Goal: Use online tool/utility: Utilize a website feature to perform a specific function

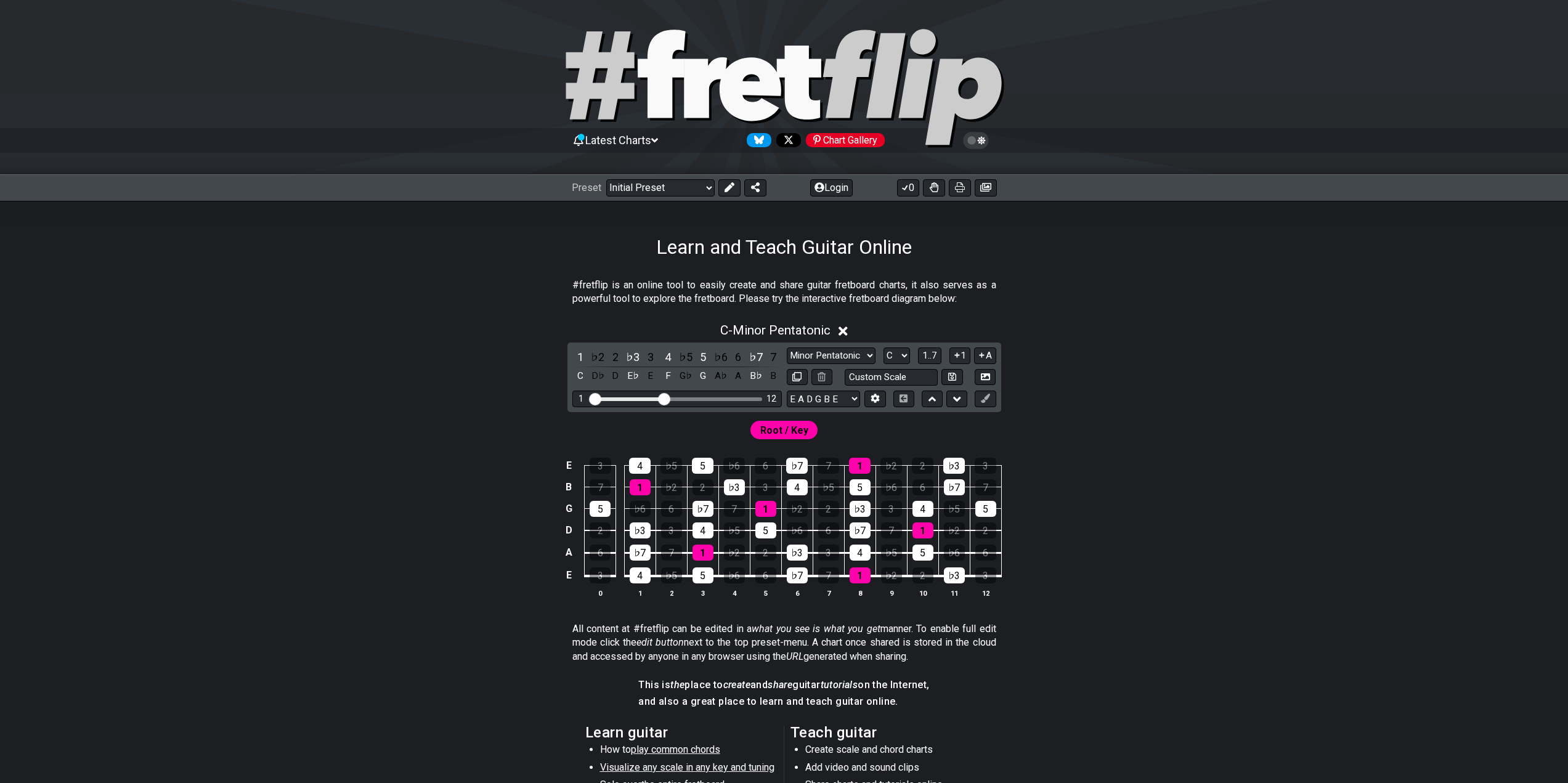
click at [704, 402] on div "1 12" at bounding box center [677, 399] width 209 height 17
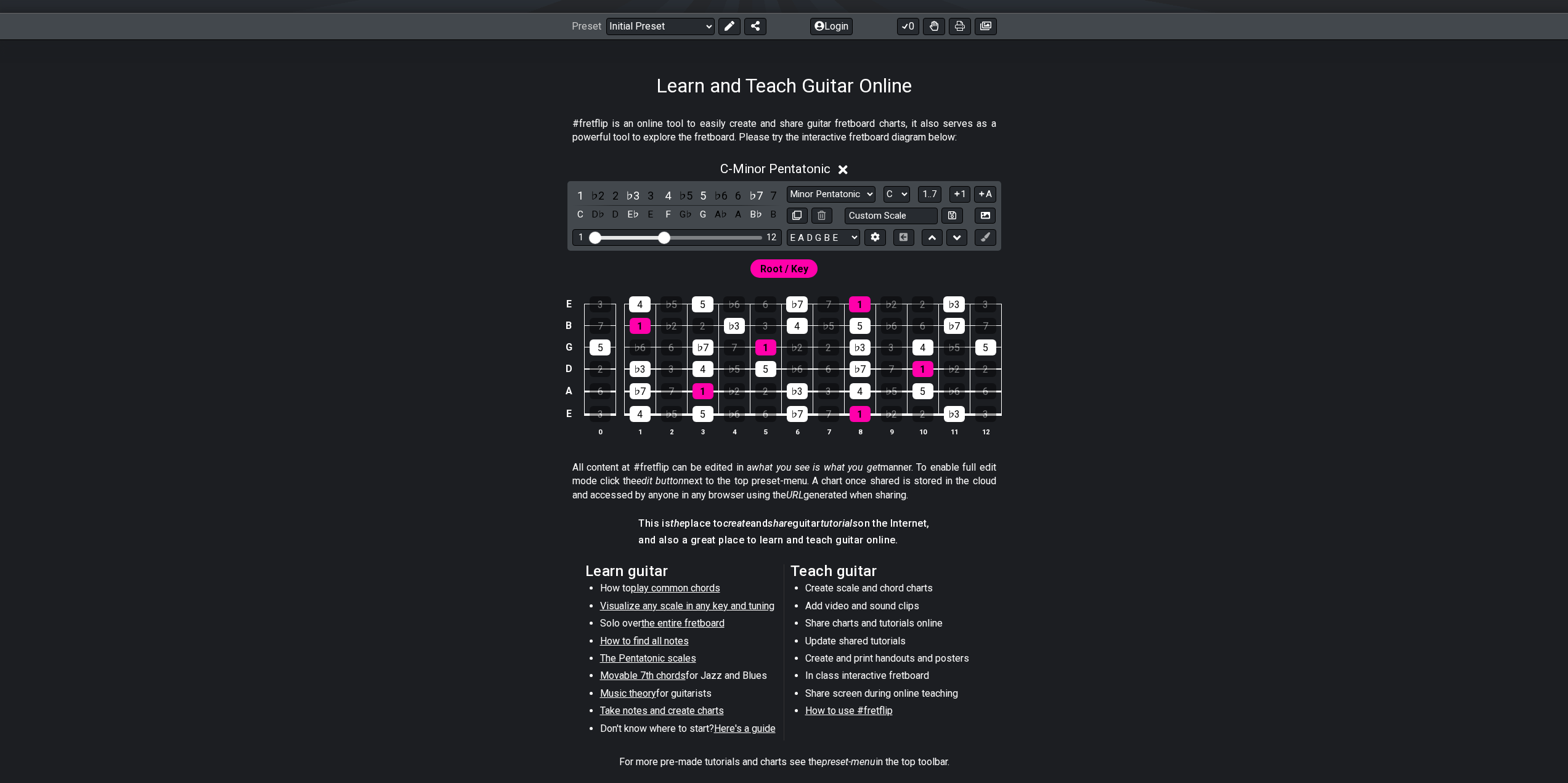
scroll to position [62, 0]
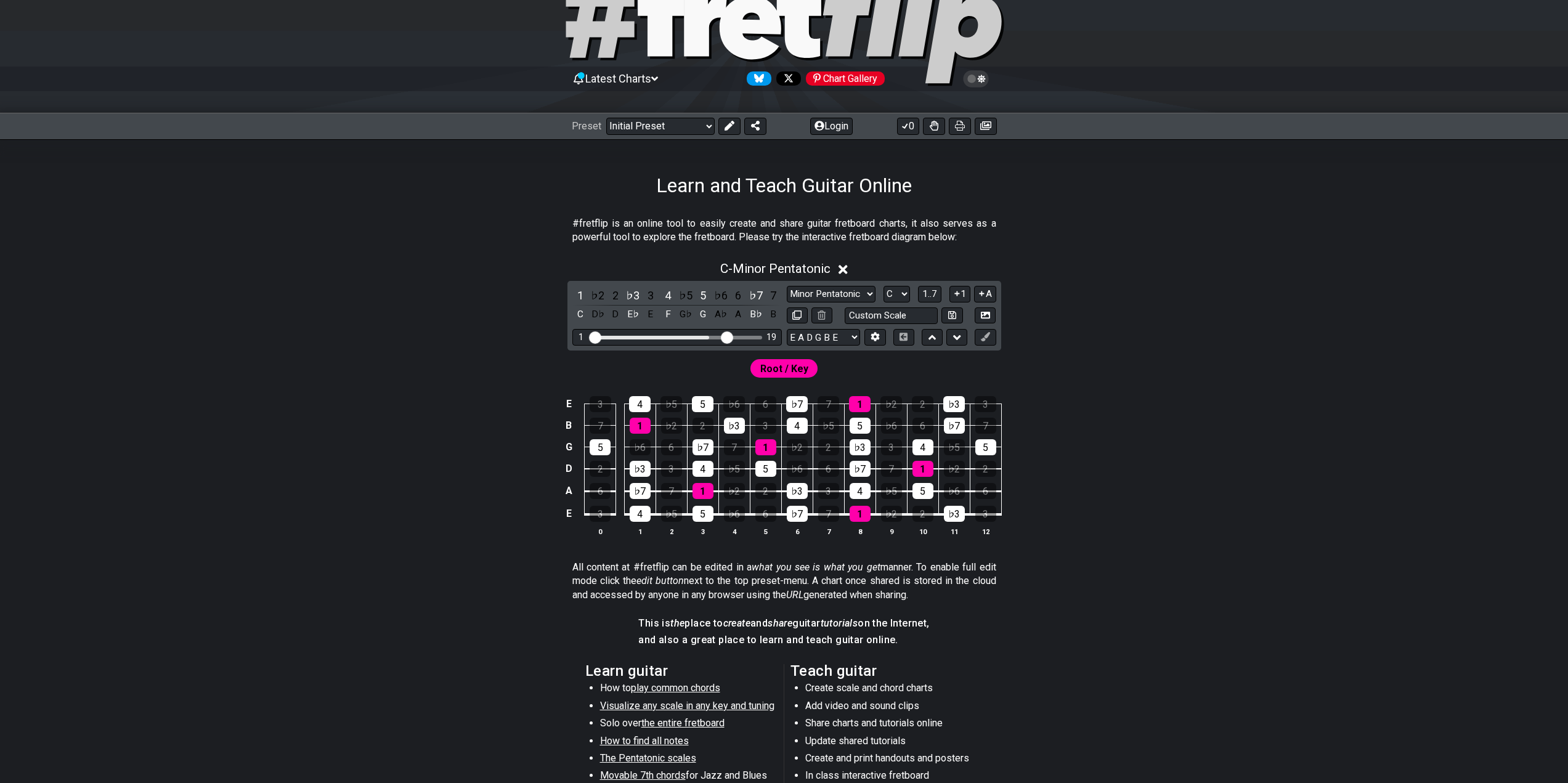
drag, startPoint x: 666, startPoint y: 337, endPoint x: 725, endPoint y: 332, distance: 59.2
click at [724, 337] on input "Visible fret range" at bounding box center [676, 337] width 175 height 0
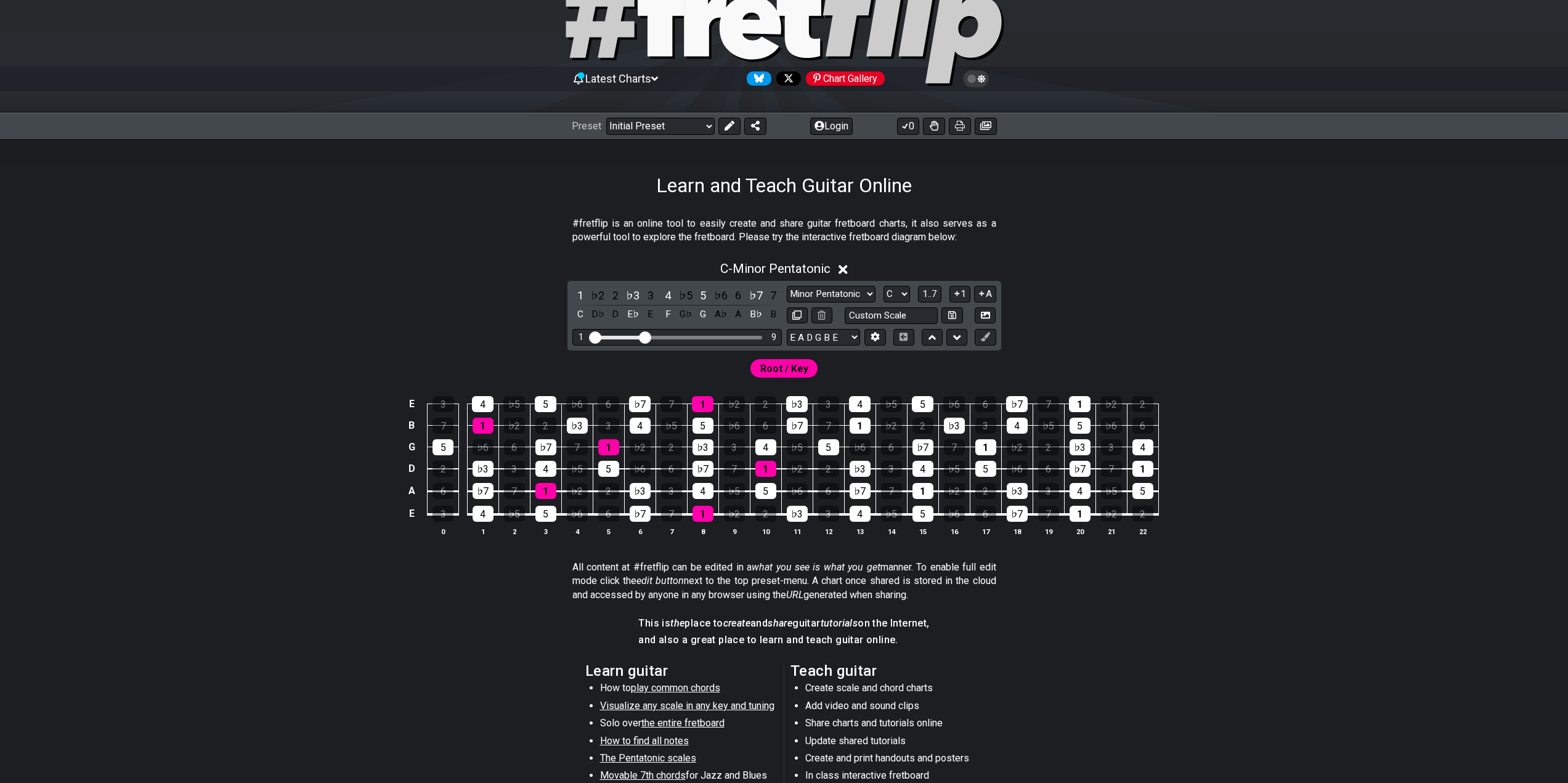
drag, startPoint x: 727, startPoint y: 334, endPoint x: 636, endPoint y: 344, distance: 91.5
click at [645, 337] on input "Visible fret range" at bounding box center [676, 337] width 175 height 0
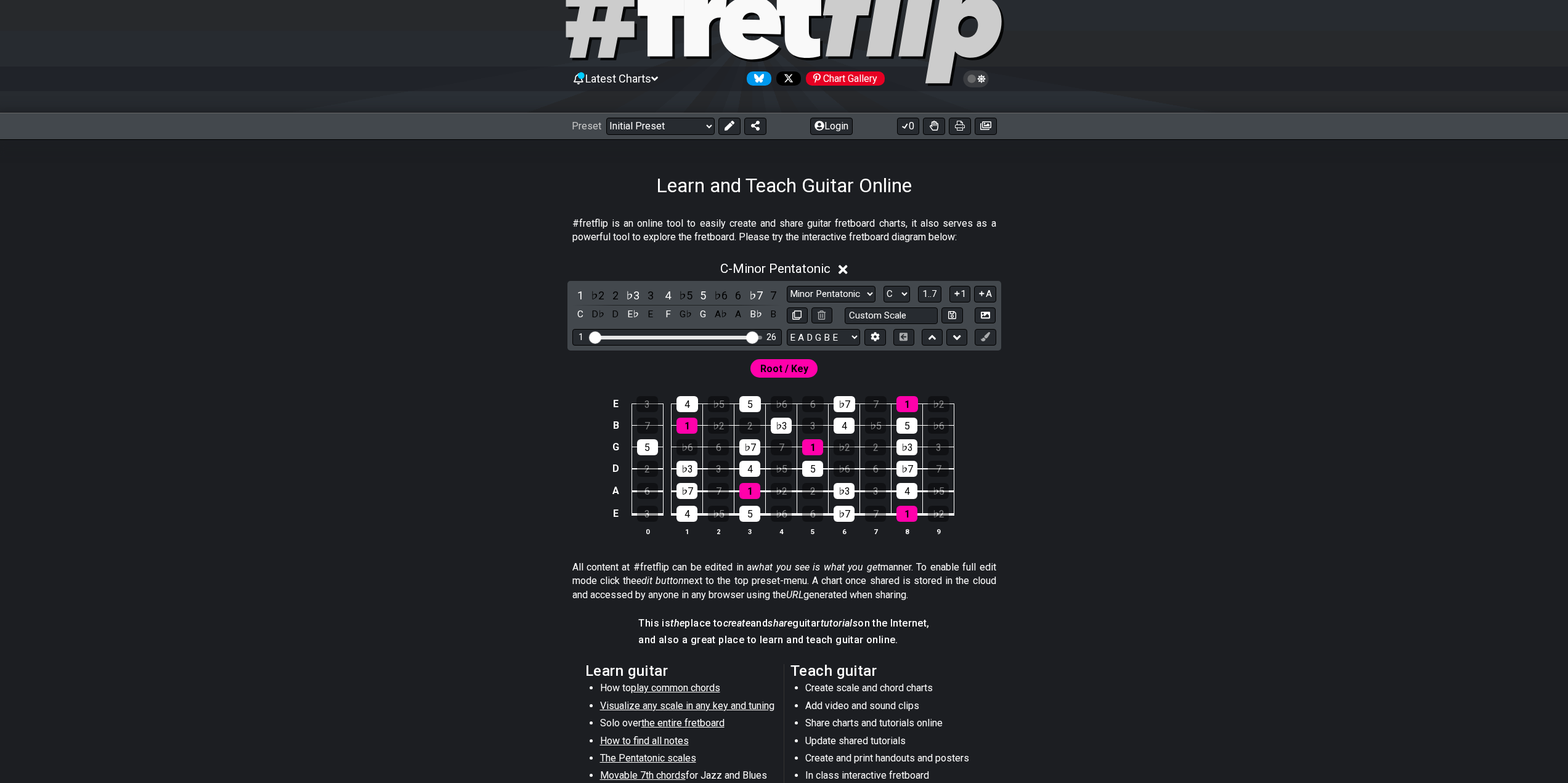
drag, startPoint x: 645, startPoint y: 338, endPoint x: 752, endPoint y: 339, distance: 107.0
click at [752, 337] on input "Visible fret range" at bounding box center [676, 337] width 175 height 0
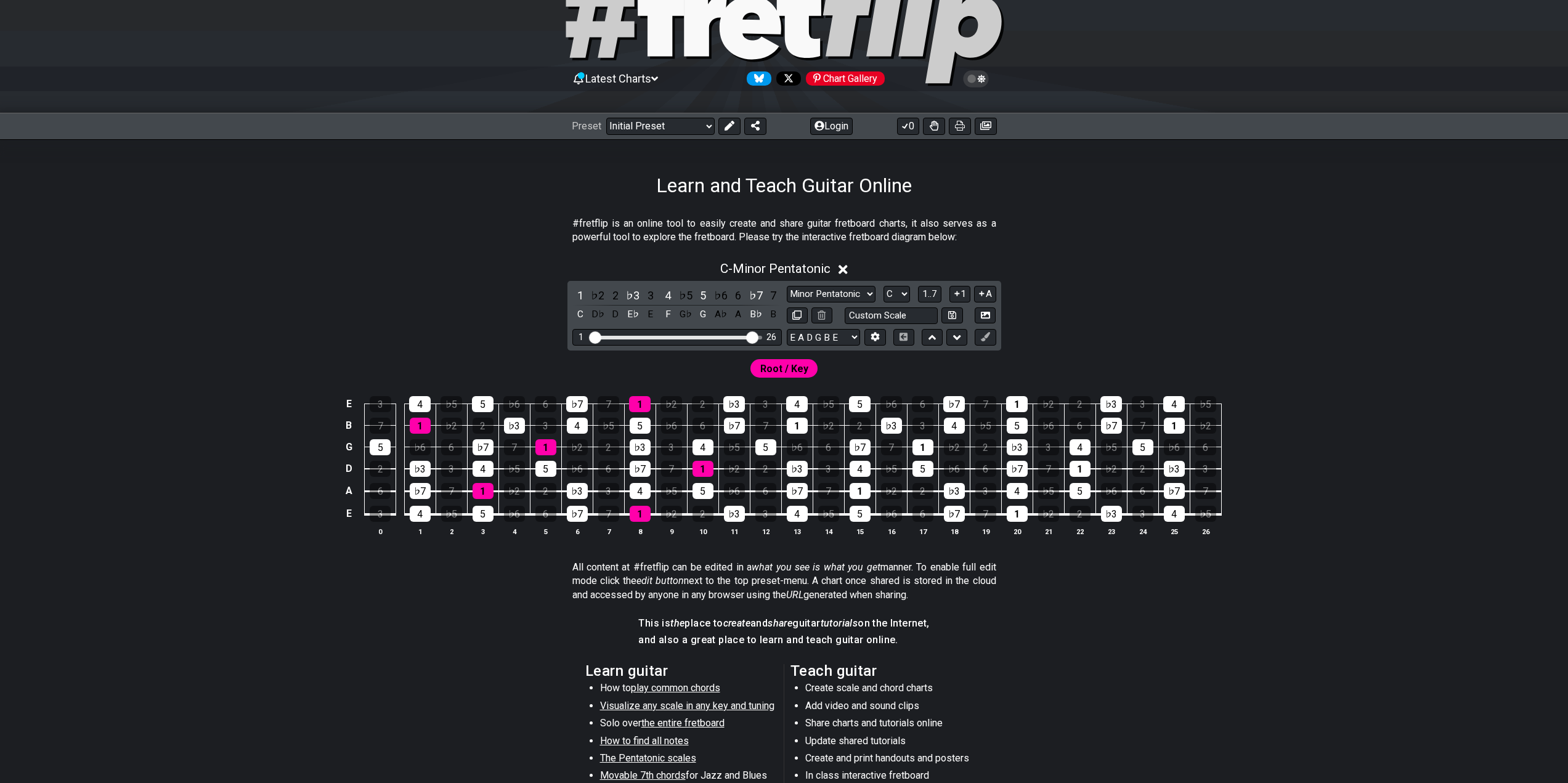
drag, startPoint x: 759, startPoint y: 337, endPoint x: 765, endPoint y: 336, distance: 6.1
click at [762, 337] on div "1 26" at bounding box center [676, 337] width 171 height 0
drag, startPoint x: 754, startPoint y: 336, endPoint x: 779, endPoint y: 337, distance: 25.0
click at [764, 337] on input "Visible fret range" at bounding box center [676, 337] width 175 height 0
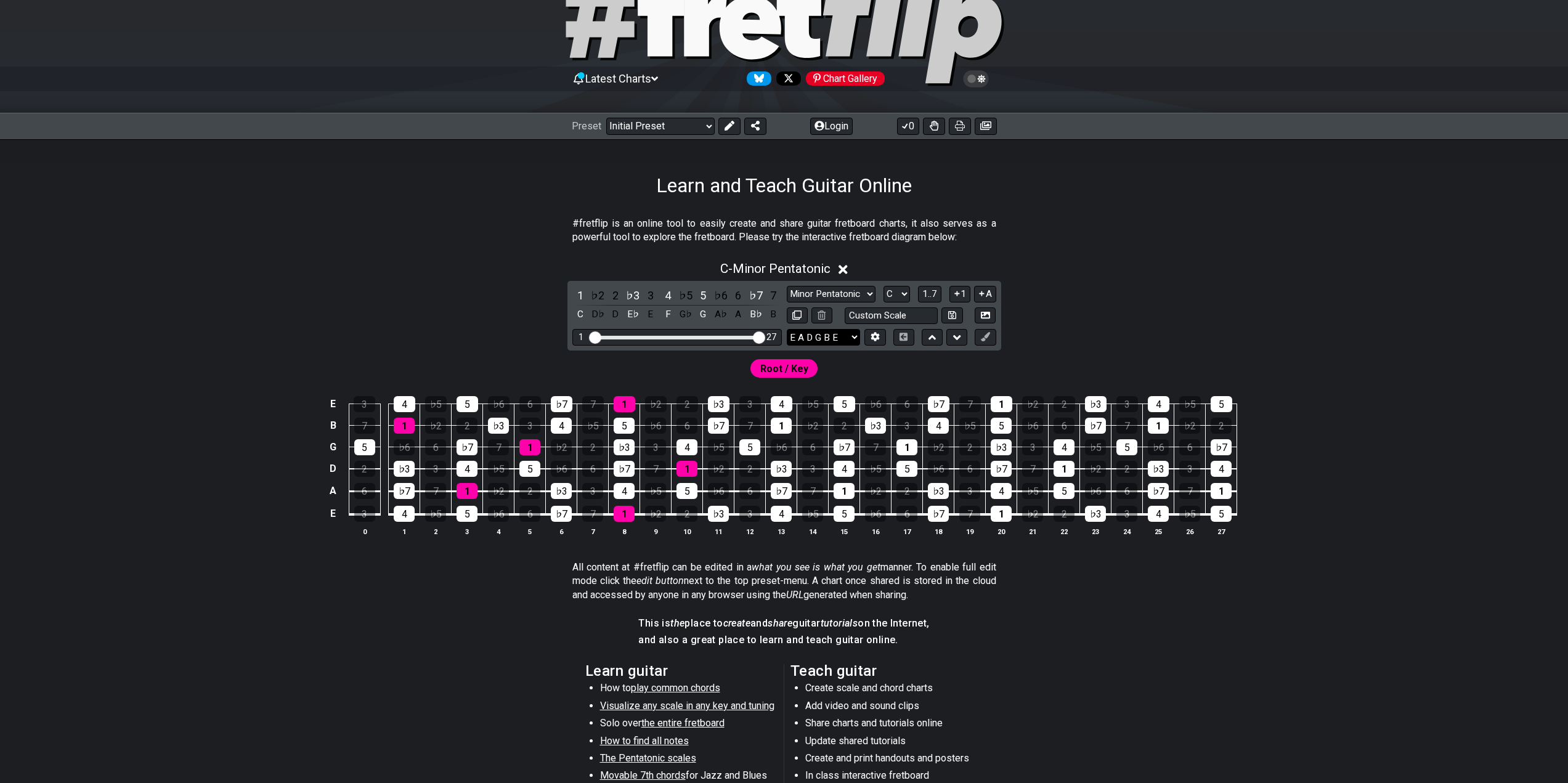
click at [831, 339] on select "E A D G B E E A D G B E E A D G B E B E A D F♯ B A D G C E A D A D G B E E♭ A♭ …" at bounding box center [824, 337] width 74 height 17
click at [928, 372] on div "Root / Key" at bounding box center [784, 365] width 961 height 29
click at [883, 323] on input "text" at bounding box center [892, 316] width 94 height 17
type input "Custom Scale"
click at [857, 362] on div "Root / Key" at bounding box center [784, 365] width 961 height 29
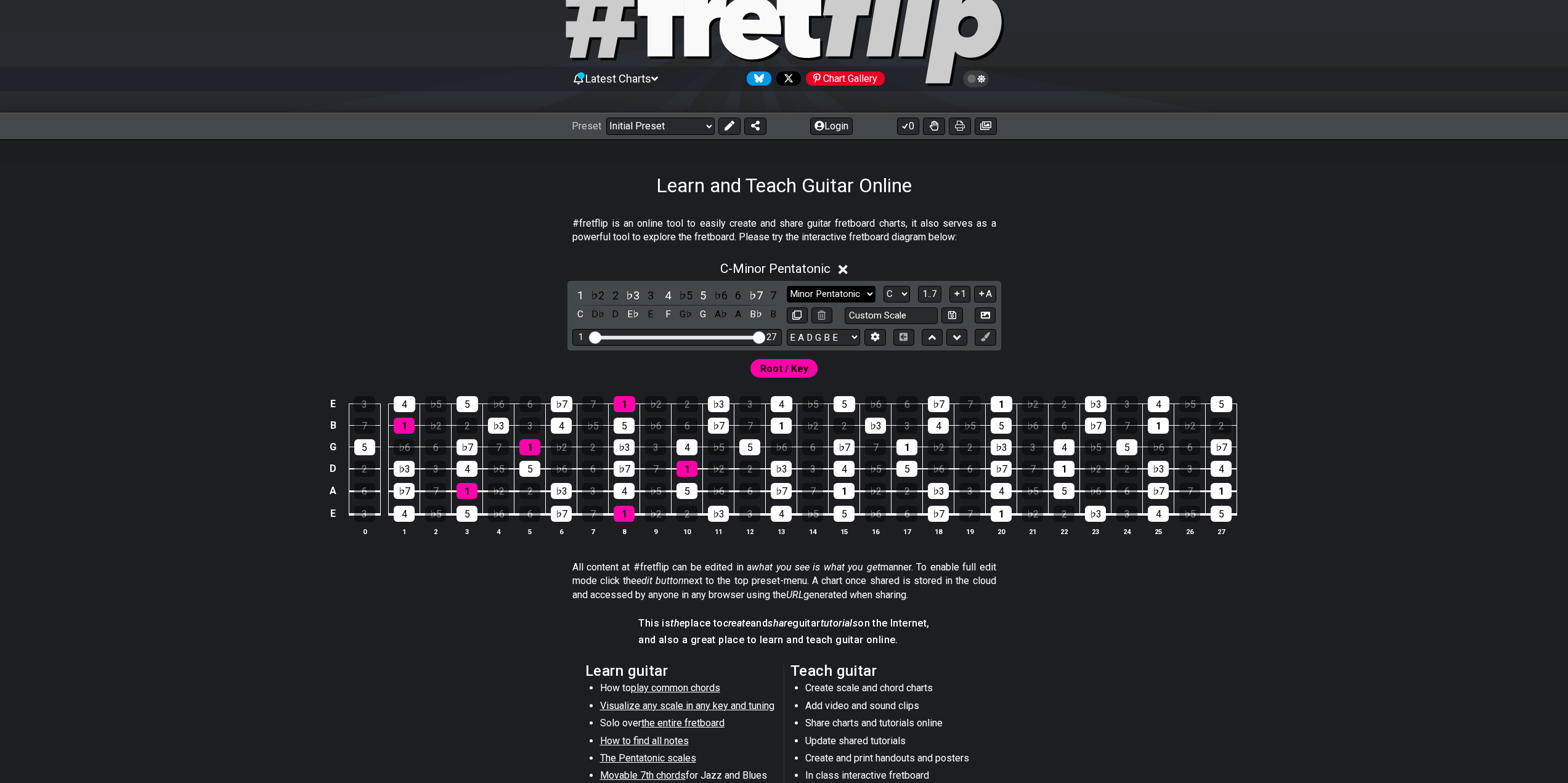
click at [833, 296] on select "Minor Pentatonic Click to edit Minor Pentatonic Major Pentatonic Minor Blues Ma…" at bounding box center [831, 294] width 89 height 17
click at [787, 286] on select "Minor Pentatonic Click to edit Minor Pentatonic Major Pentatonic Minor Blues Ma…" at bounding box center [831, 294] width 89 height 17
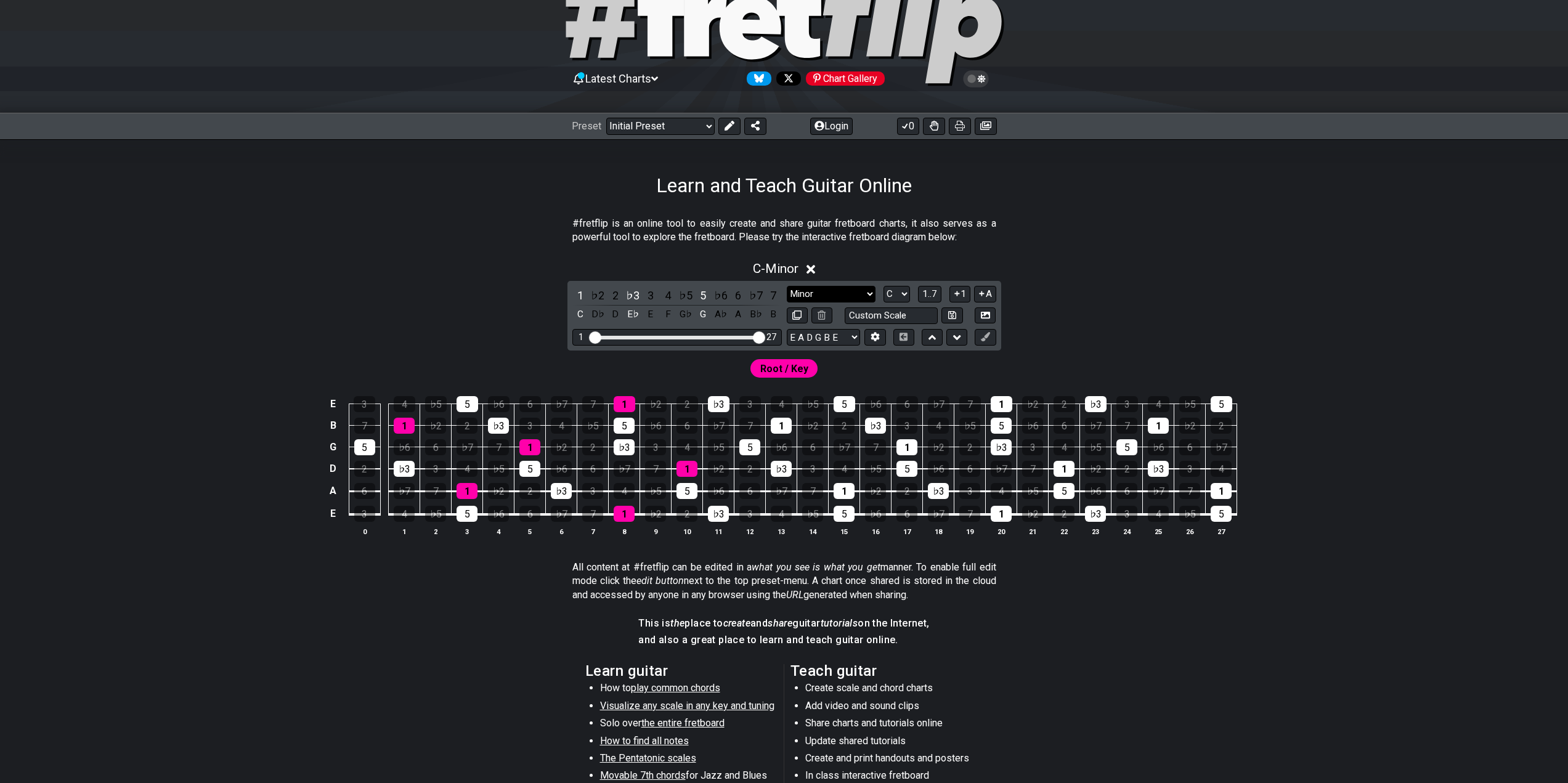
click at [835, 300] on select "Minor Pentatonic Click to edit Minor Pentatonic Major Pentatonic Minor Blues Ma…" at bounding box center [831, 294] width 89 height 17
click at [1047, 278] on div "C - Minor 1 ♭2 2 ♭3 3 4 ♭5 5 ♭6 6 ♭7 7 C D♭ D E♭ E F G♭ G A♭ A B♭ B Minor Penta…" at bounding box center [784, 404] width 961 height 300
click at [930, 298] on span "1..7" at bounding box center [930, 293] width 15 height 11
click at [931, 296] on span "..." at bounding box center [929, 293] width 6 height 11
click at [934, 296] on span "C.." at bounding box center [929, 293] width 10 height 11
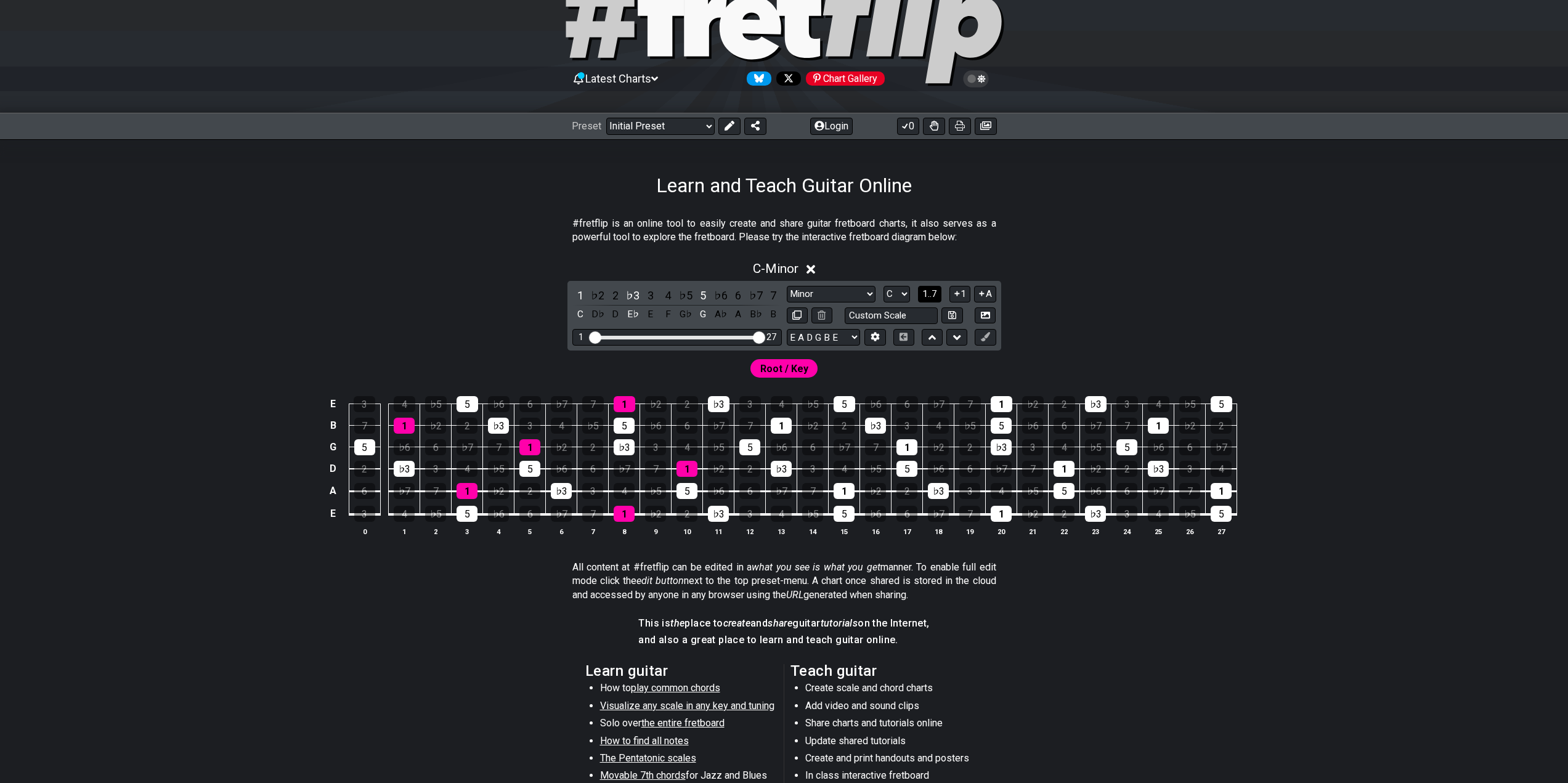
click at [929, 295] on span "1..7" at bounding box center [930, 293] width 15 height 11
click at [929, 295] on span "..." at bounding box center [929, 293] width 6 height 11
click at [929, 295] on span "C.." at bounding box center [929, 293] width 10 height 11
click at [929, 295] on span "1..7" at bounding box center [930, 293] width 15 height 11
click at [929, 295] on span "..." at bounding box center [929, 293] width 6 height 11
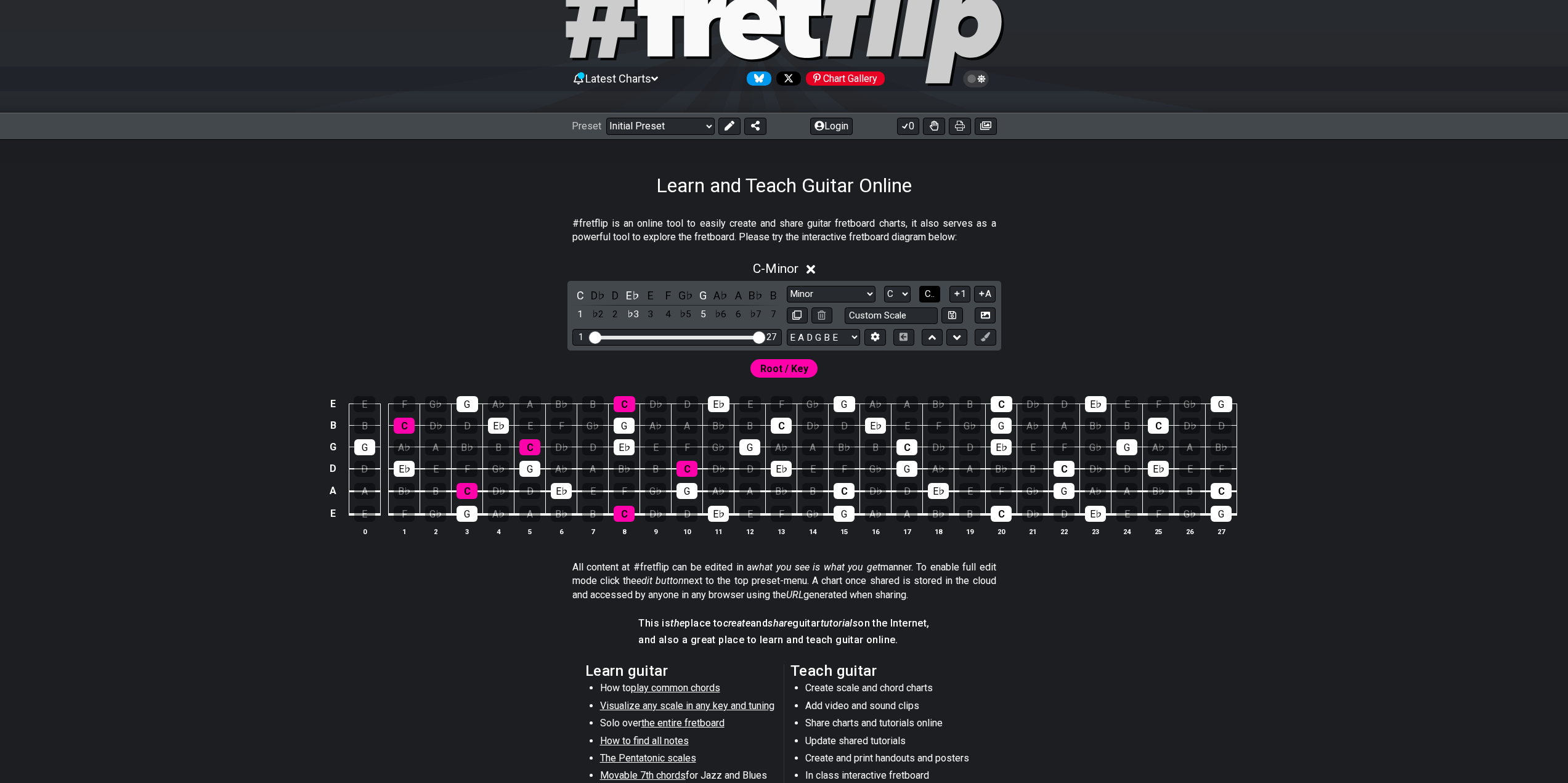
click at [929, 295] on span "C.." at bounding box center [929, 293] width 10 height 11
click at [929, 295] on span "1..7" at bounding box center [930, 293] width 15 height 11
click at [929, 295] on span "..." at bounding box center [929, 293] width 6 height 11
click at [955, 295] on icon at bounding box center [957, 293] width 12 height 9
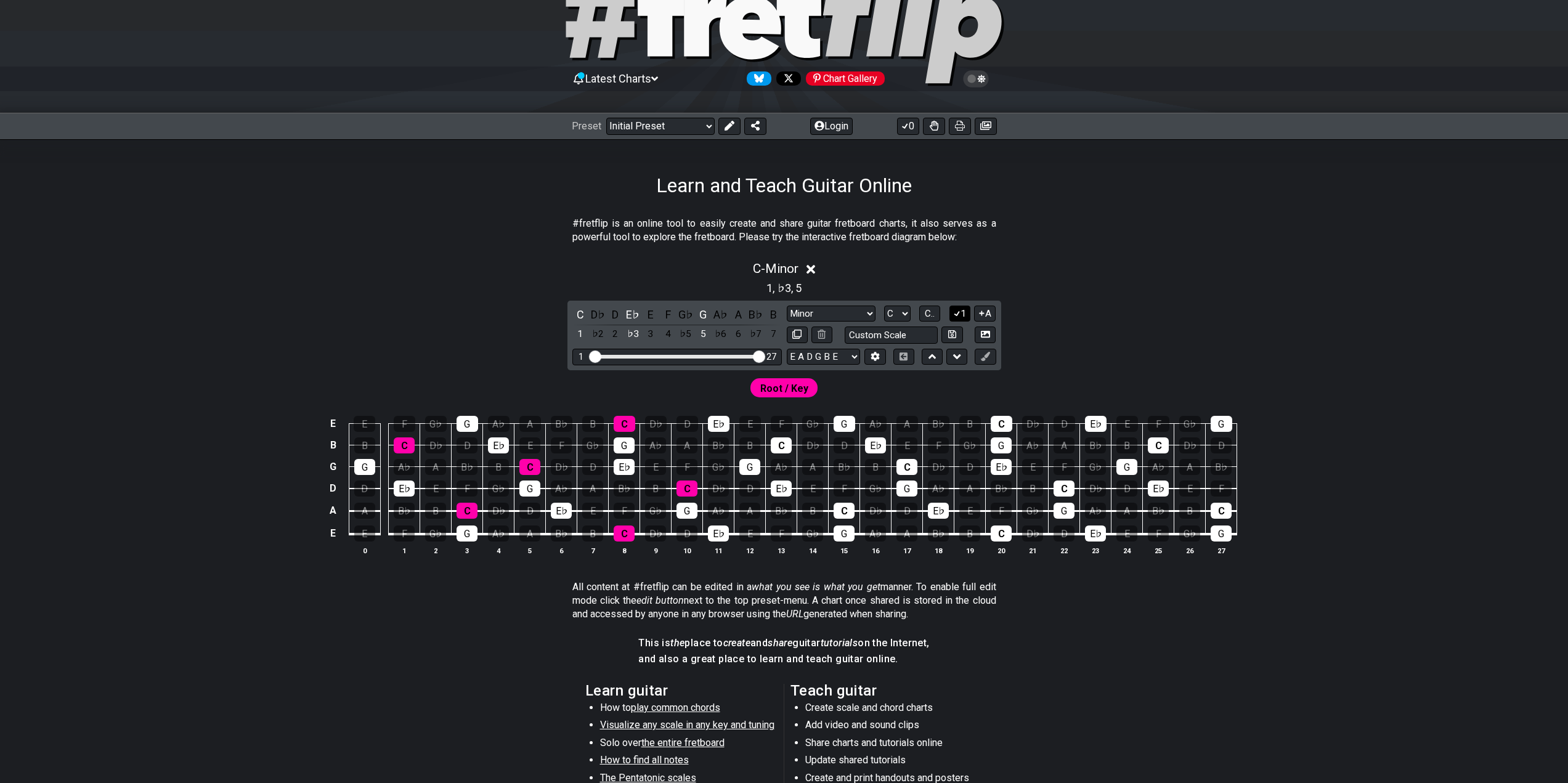
click at [959, 311] on icon at bounding box center [957, 313] width 12 height 9
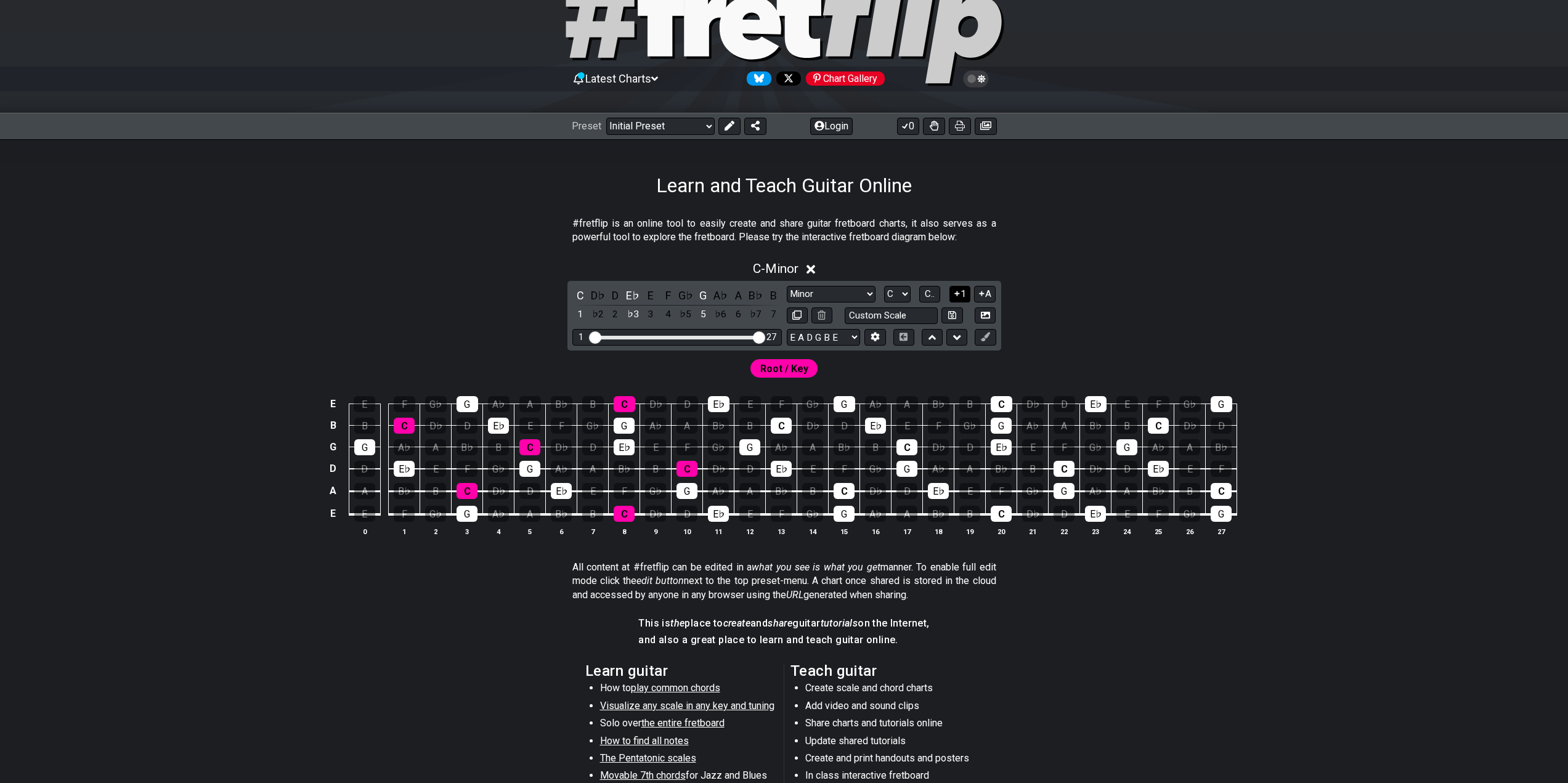
click at [959, 297] on icon at bounding box center [957, 293] width 12 height 9
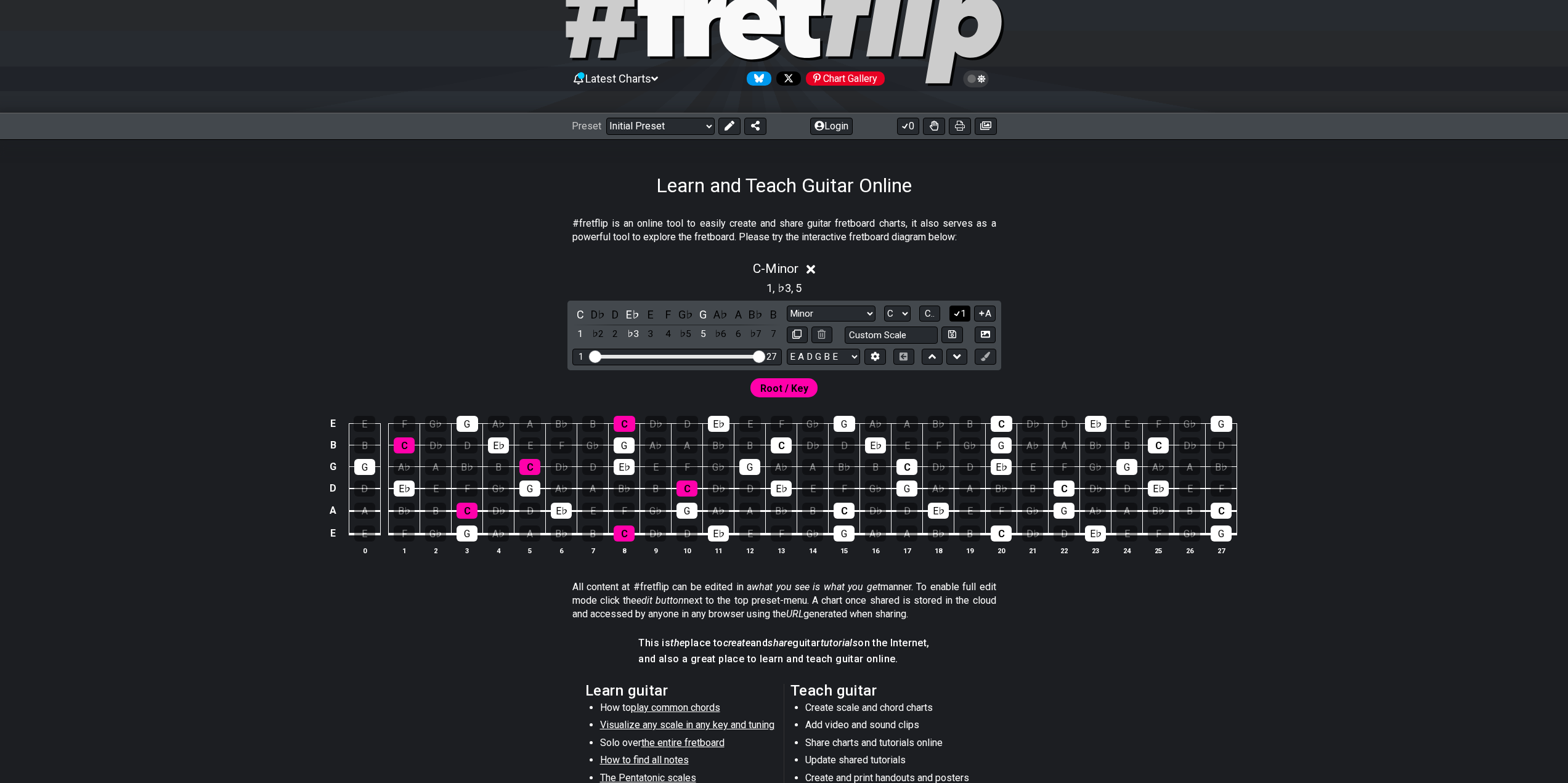
click at [959, 307] on button "1" at bounding box center [959, 314] width 21 height 17
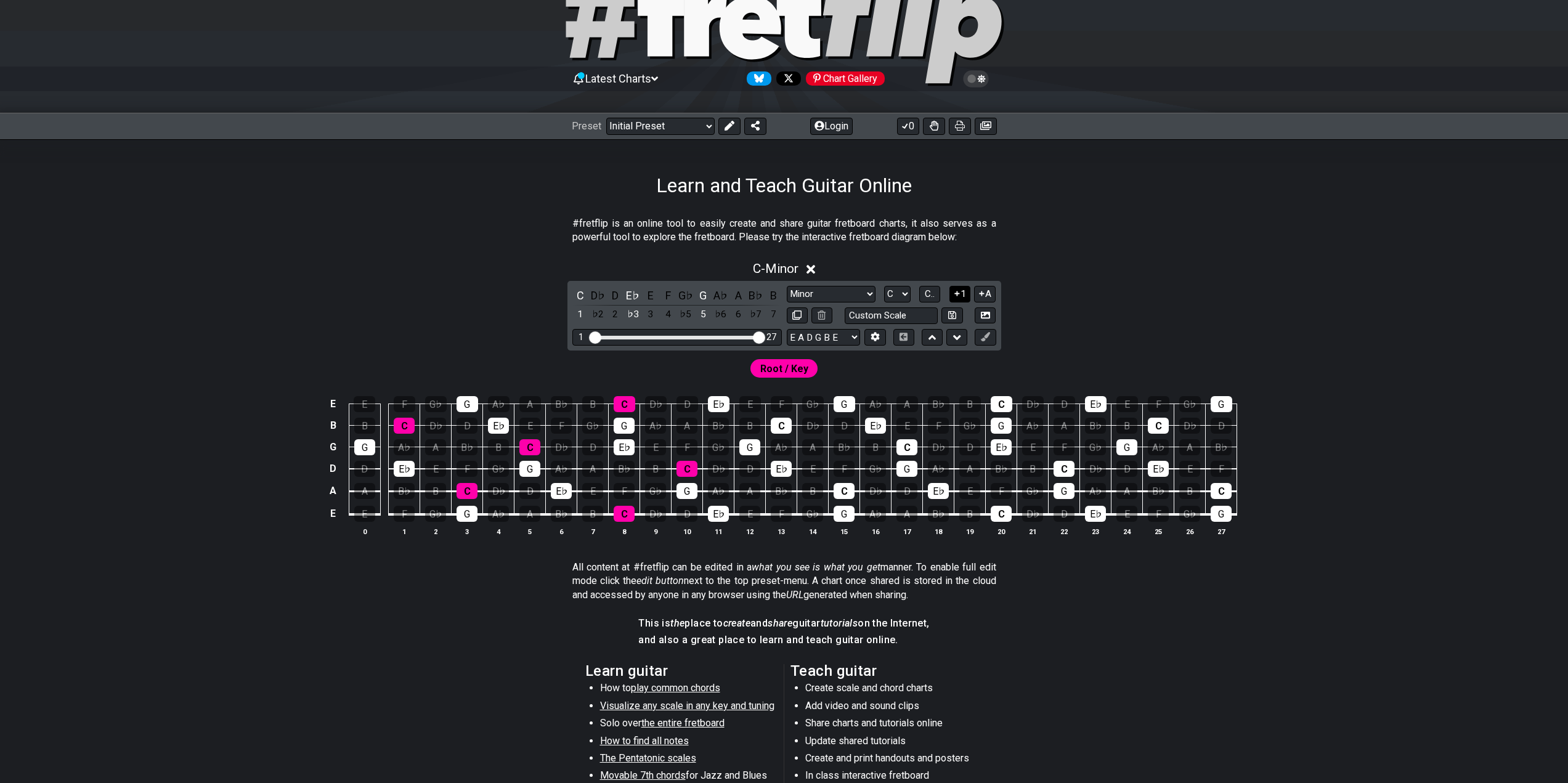
click at [959, 307] on button at bounding box center [951, 316] width 21 height 17
select select "Custom Scale"
click at [960, 296] on button "1" at bounding box center [959, 294] width 21 height 17
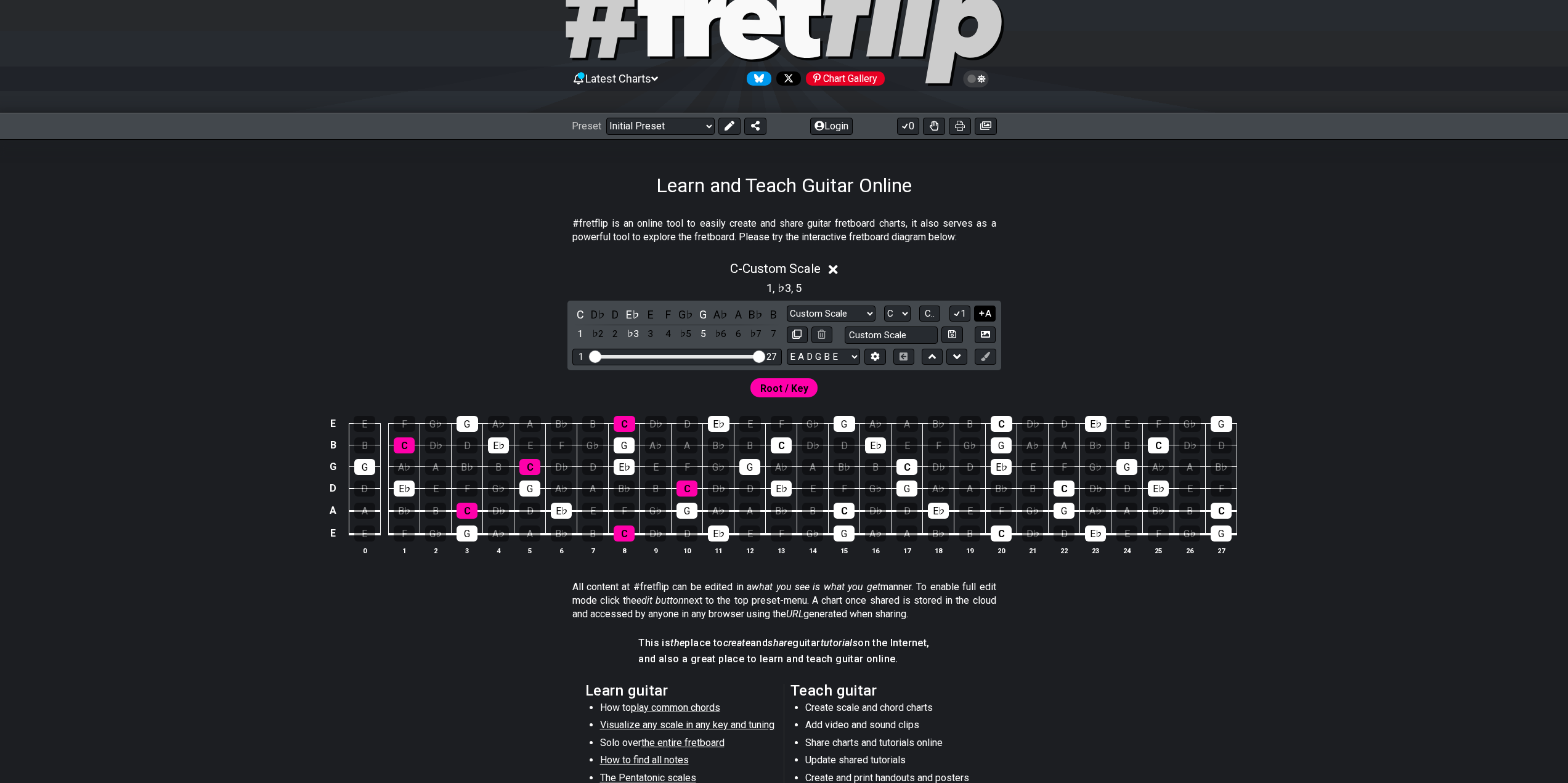
click at [989, 312] on button "A" at bounding box center [984, 314] width 22 height 17
click at [897, 337] on input "text" at bounding box center [892, 335] width 94 height 17
type input "Custom Scale"
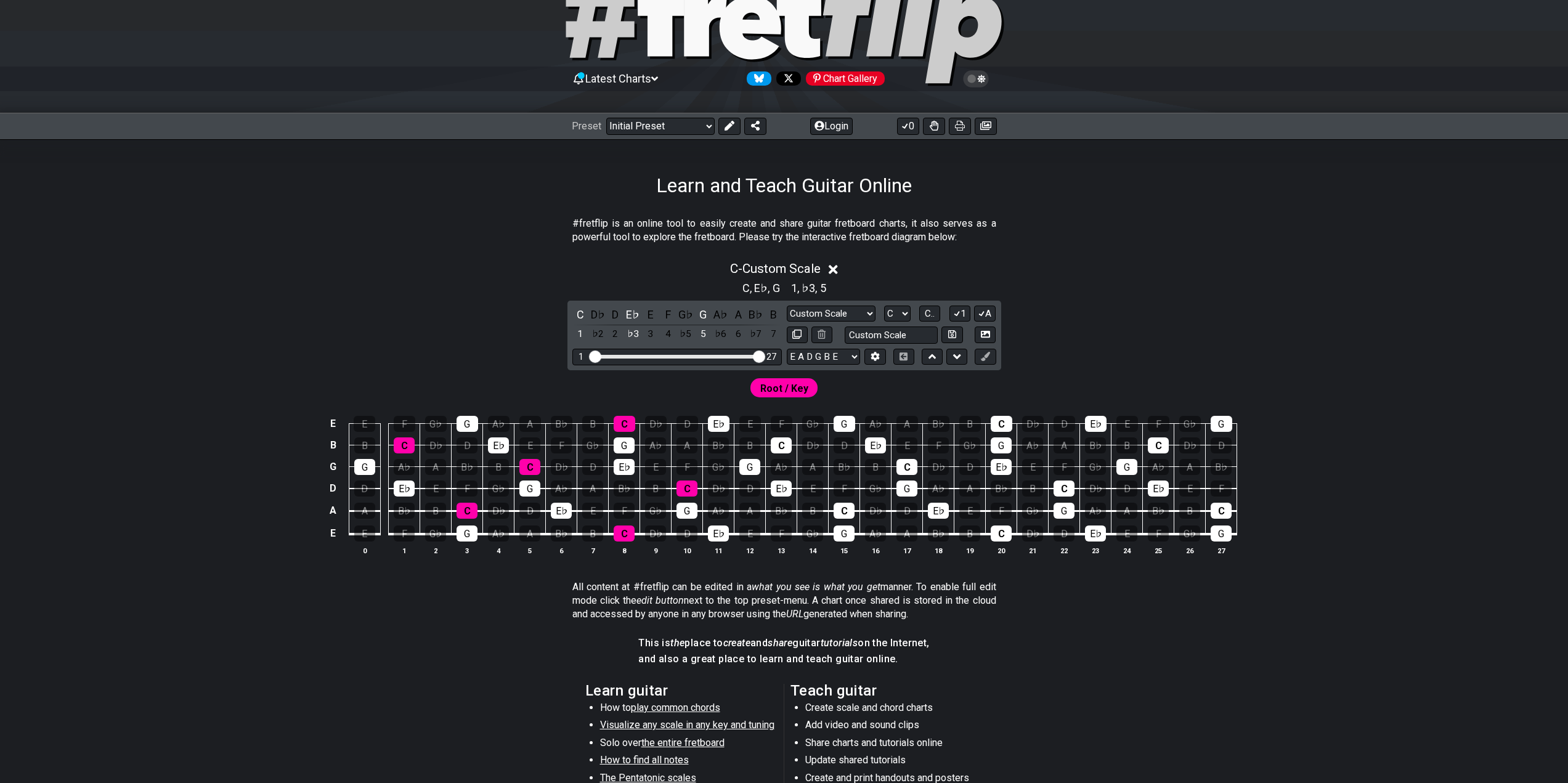
click at [888, 283] on div "C , E♭ , G 1 , ♭3 , 5" at bounding box center [784, 287] width 961 height 20
click at [835, 315] on select "Minor Pentatonic Custom Scale Minor Pentatonic Major Pentatonic Minor Blues Maj…" at bounding box center [831, 314] width 89 height 17
select select "Minor Pentatonic"
click at [787, 306] on select "Minor Pentatonic Custom Scale Minor Pentatonic Major Pentatonic Minor Blues Maj…" at bounding box center [831, 314] width 89 height 17
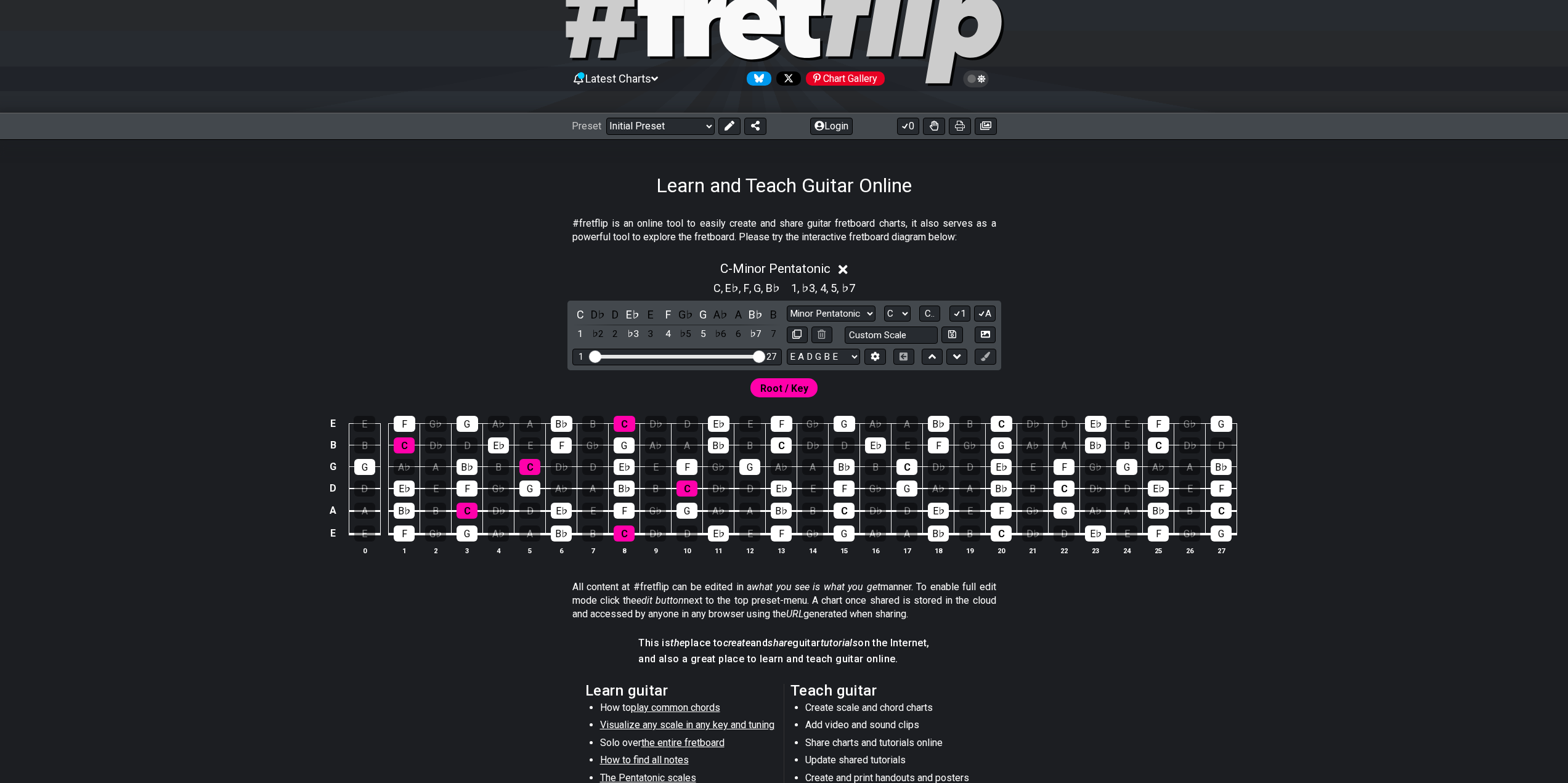
click at [894, 271] on div "C - Minor Pentatonic" at bounding box center [784, 265] width 961 height 23
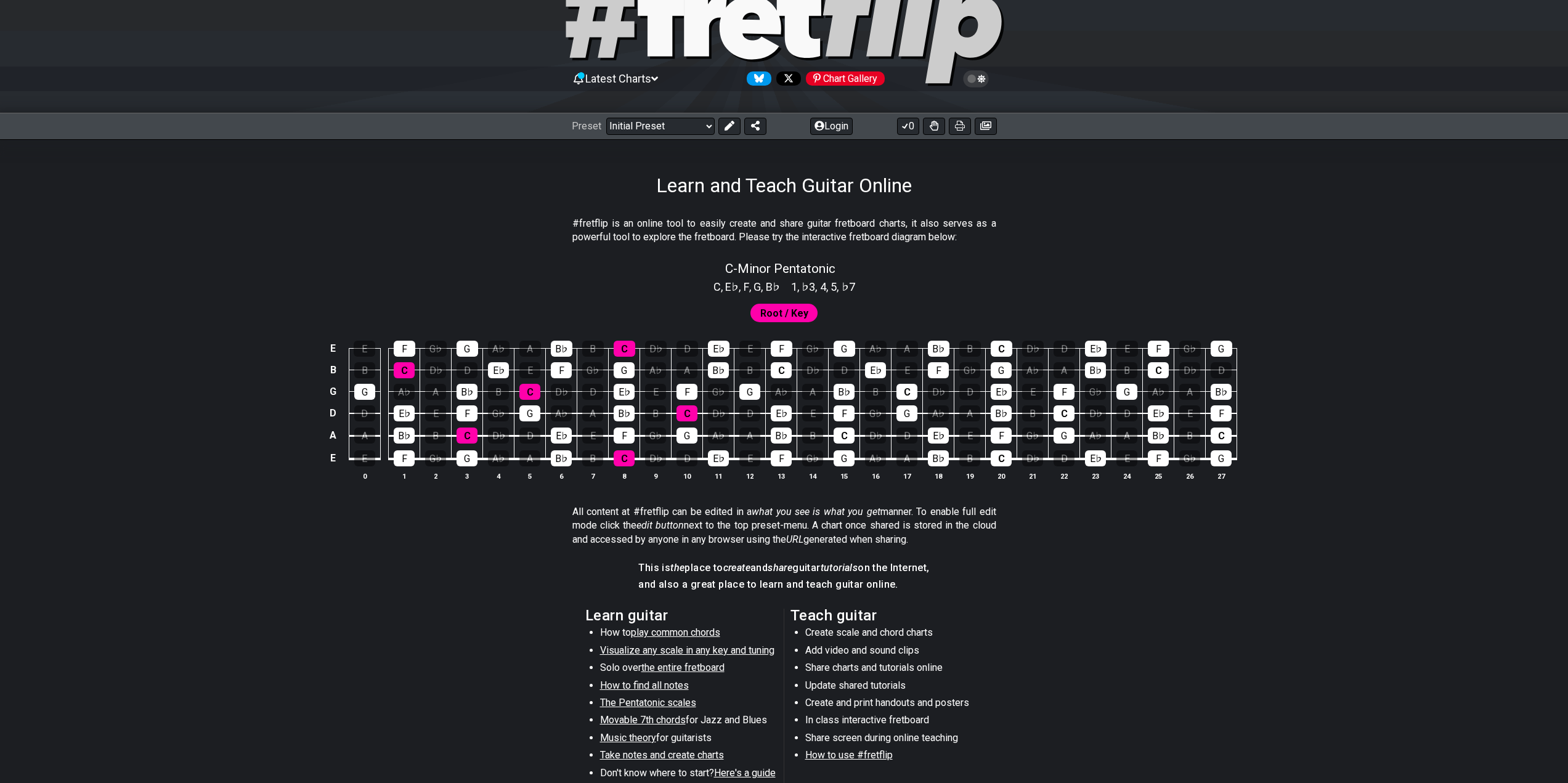
click at [859, 296] on div "Root / Key" at bounding box center [784, 309] width 961 height 29
click at [815, 315] on div "Root / Key" at bounding box center [784, 313] width 68 height 18
click at [807, 315] on div "Root / Key" at bounding box center [784, 313] width 68 height 18
click at [761, 304] on span "Root / Key" at bounding box center [784, 312] width 48 height 18
click at [775, 281] on span "B♭" at bounding box center [773, 287] width 14 height 17
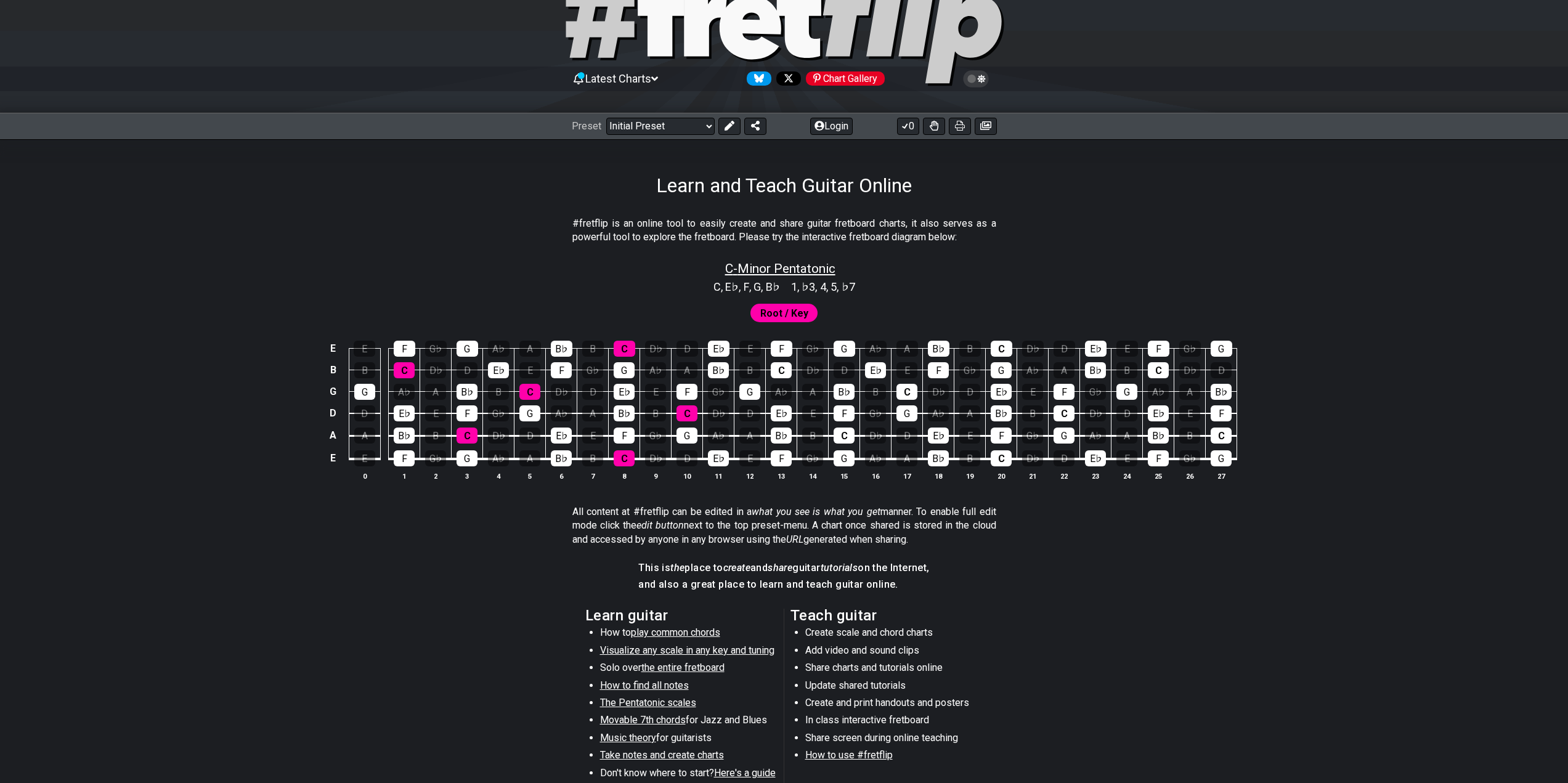
click at [789, 269] on span "C - Minor Pentatonic" at bounding box center [780, 269] width 111 height 15
select select "C"
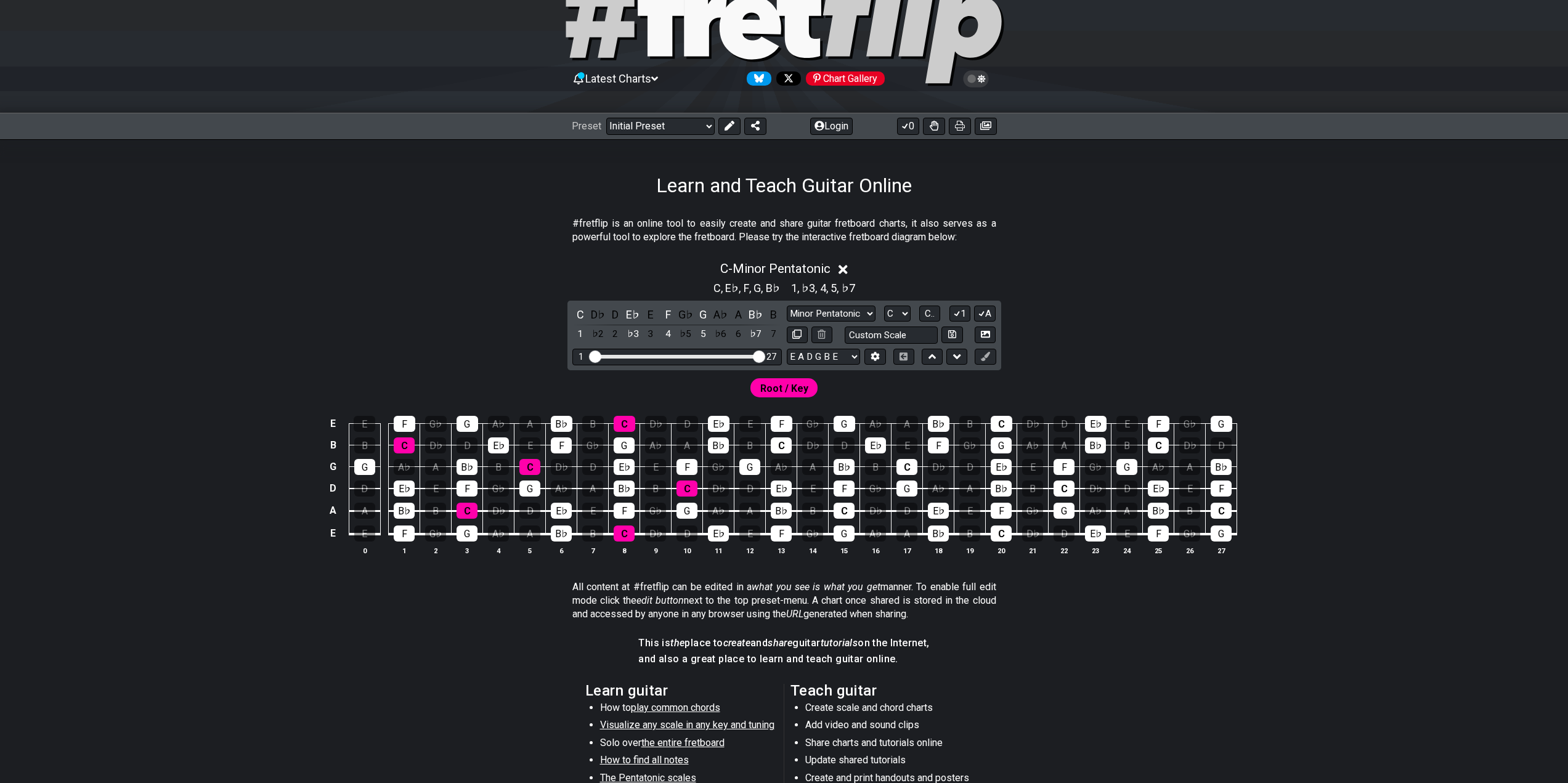
click at [900, 255] on div "C - Minor Pentatonic" at bounding box center [784, 265] width 961 height 23
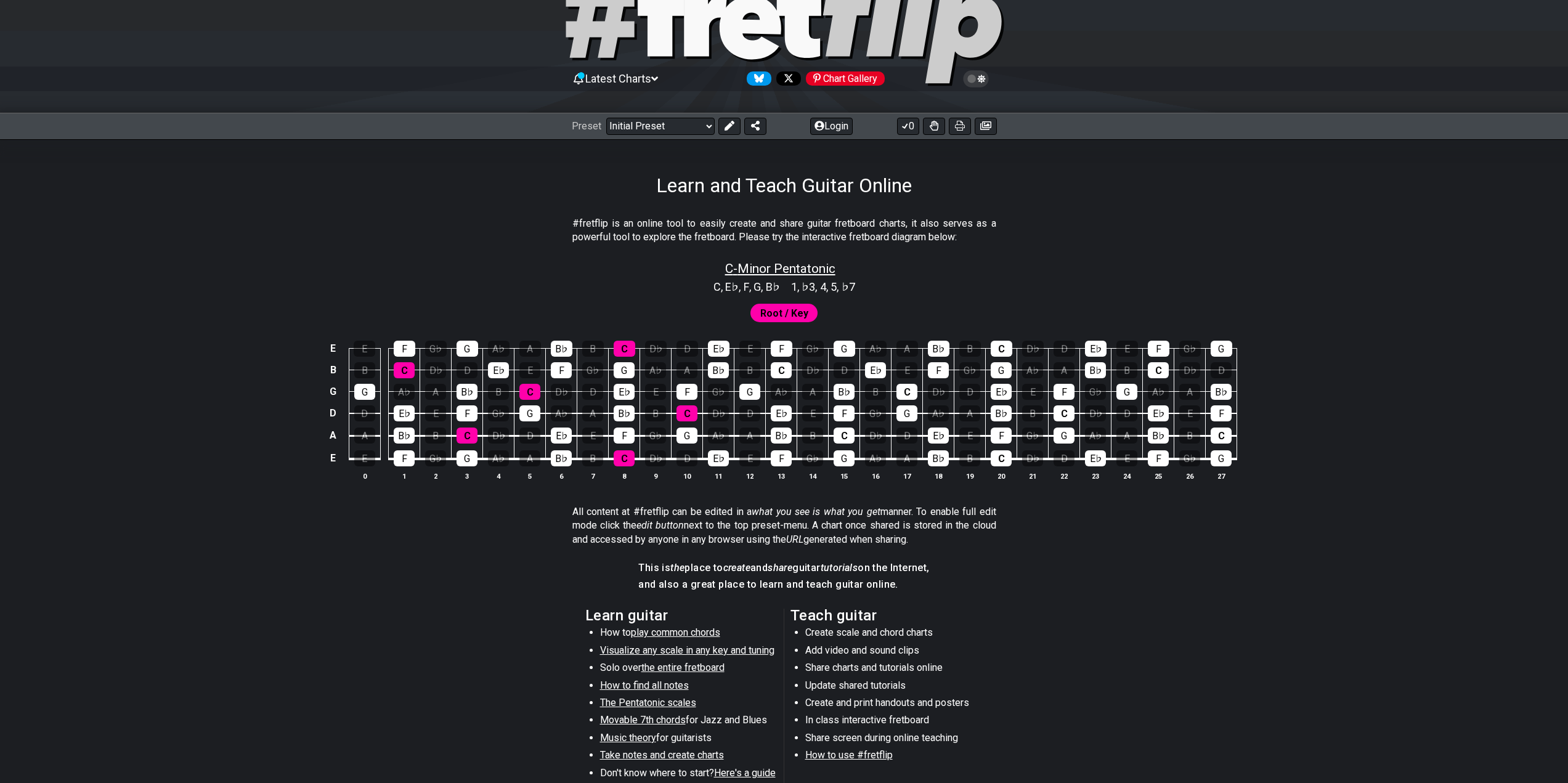
click at [800, 268] on span "C - Minor Pentatonic" at bounding box center [780, 269] width 111 height 15
select select "C"
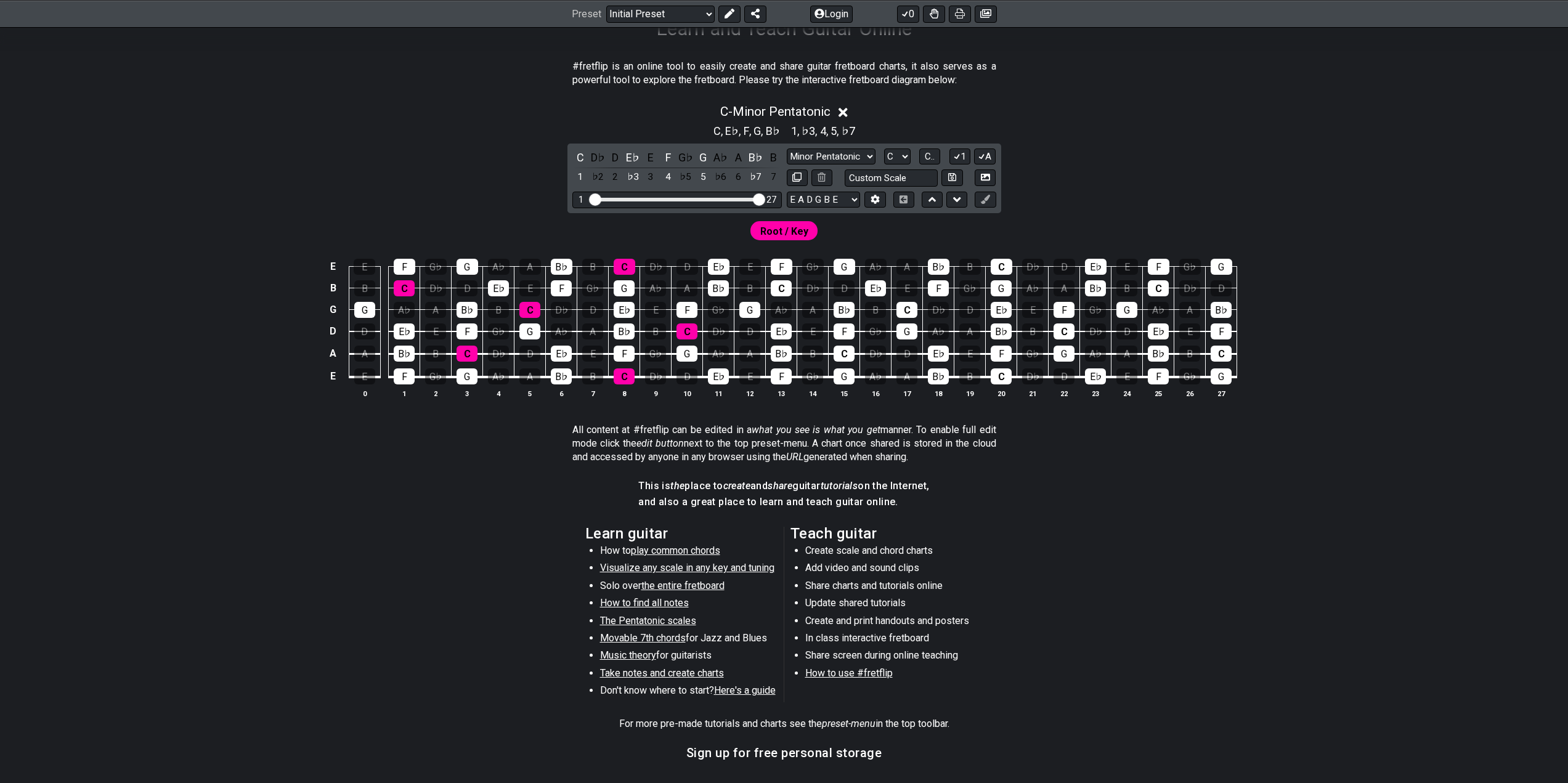
scroll to position [246, 0]
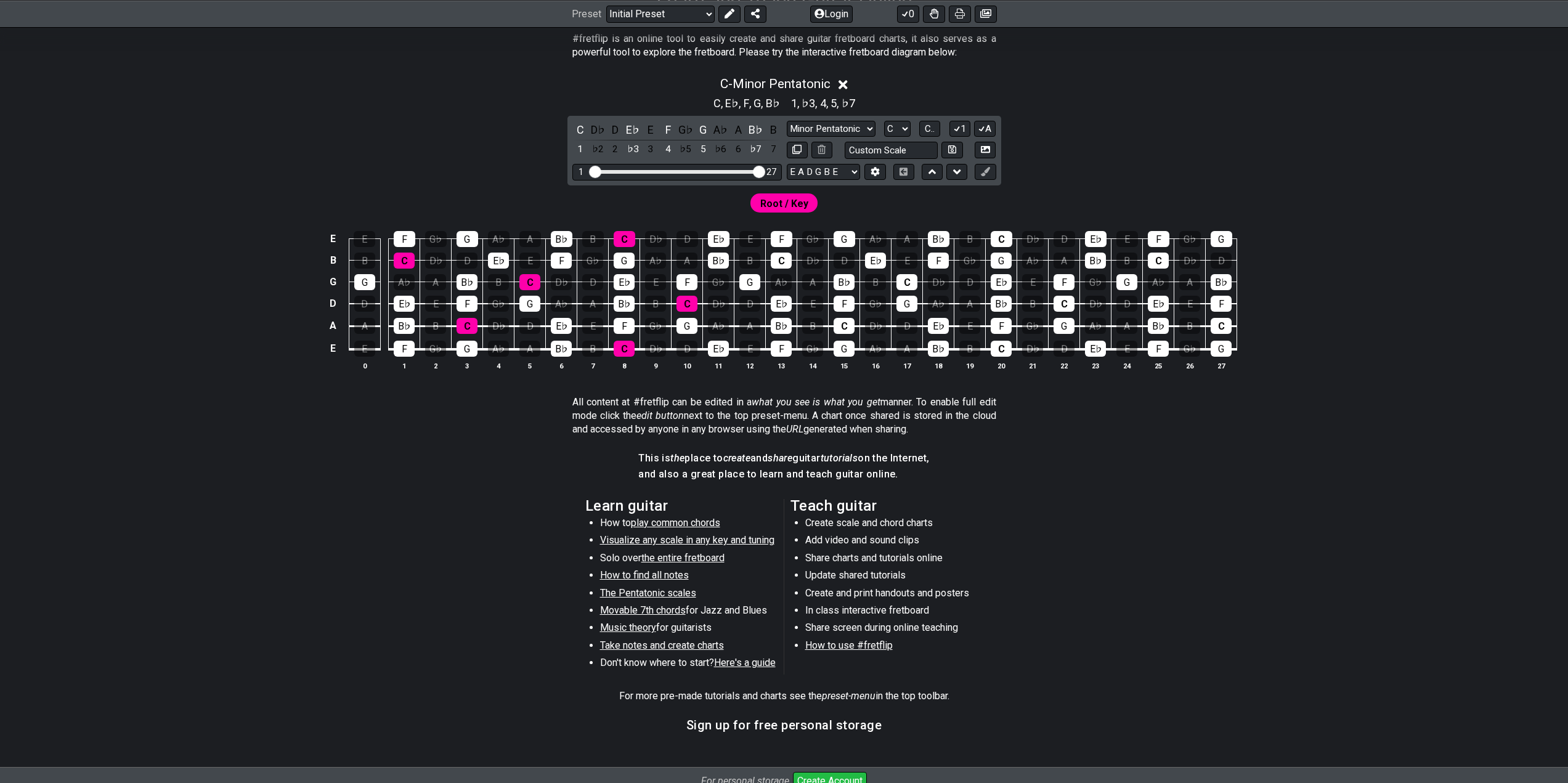
drag, startPoint x: 685, startPoint y: 415, endPoint x: 745, endPoint y: 420, distance: 60.2
click at [736, 419] on p "All content at #fretflip can be edited in a what you see is what you get manner…" at bounding box center [784, 415] width 424 height 41
click at [745, 420] on p "All content at #fretflip can be edited in a what you see is what you get manner…" at bounding box center [784, 415] width 424 height 41
